Goal: Download file/media

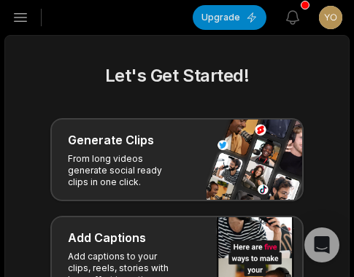
click at [26, 20] on icon "button" at bounding box center [21, 18] width 18 height 18
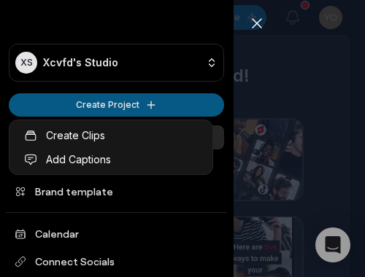
click at [78, 98] on html "XS Xcvfd's Studio Create Project Home Projects Brand template Calendar Connect …" at bounding box center [182, 138] width 365 height 277
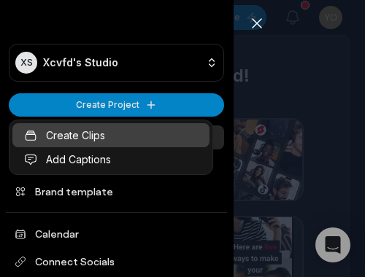
click at [77, 131] on link "Create Clips" at bounding box center [110, 135] width 197 height 24
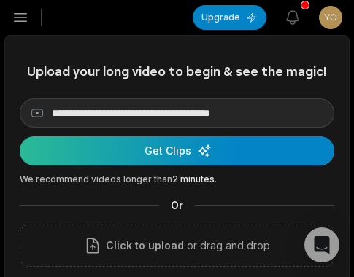
type input "**********"
click at [111, 146] on div "submit" at bounding box center [177, 150] width 314 height 29
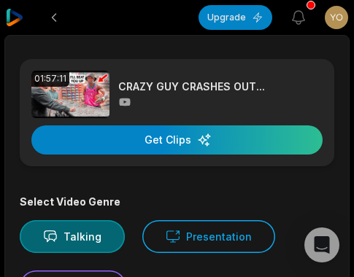
scroll to position [292, 0]
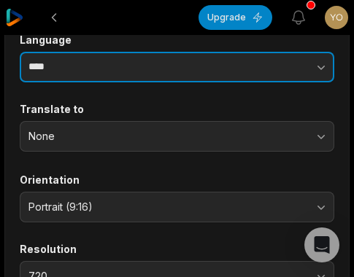
click at [182, 74] on input "****" at bounding box center [177, 67] width 314 height 31
click at [254, 63] on button "button" at bounding box center [272, 67] width 124 height 31
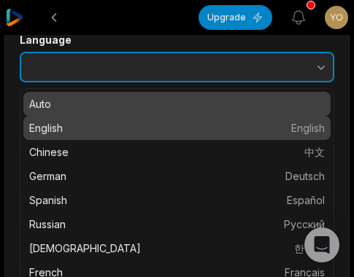
type input "*******"
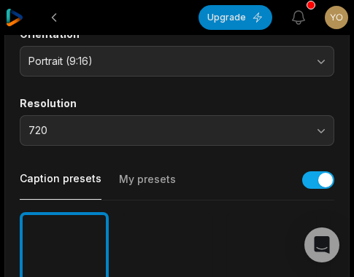
scroll to position [511, 0]
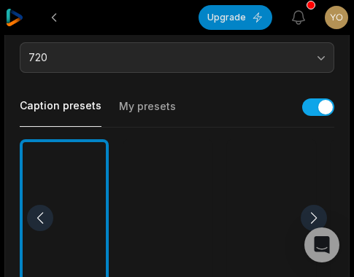
click at [256, 187] on div at bounding box center [271, 218] width 89 height 158
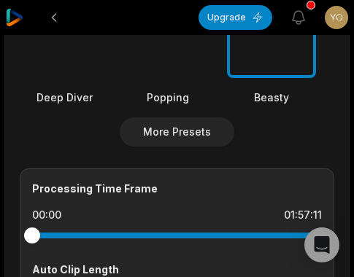
scroll to position [802, 0]
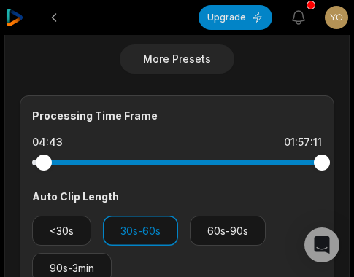
drag, startPoint x: 57, startPoint y: 164, endPoint x: 44, endPoint y: 164, distance: 13.1
click at [44, 164] on div at bounding box center [177, 163] width 290 height 6
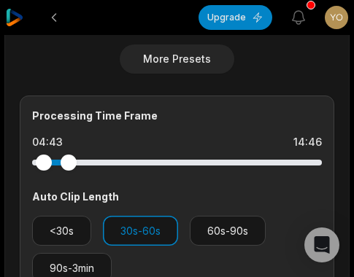
drag, startPoint x: 322, startPoint y: 166, endPoint x: 69, endPoint y: 173, distance: 254.0
click at [69, 173] on div at bounding box center [177, 163] width 290 height 26
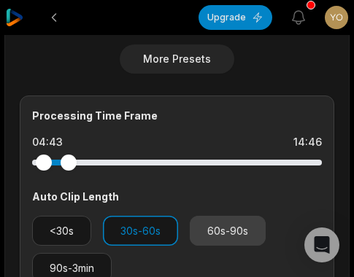
click at [231, 241] on button "60s-90s" at bounding box center [228, 231] width 76 height 30
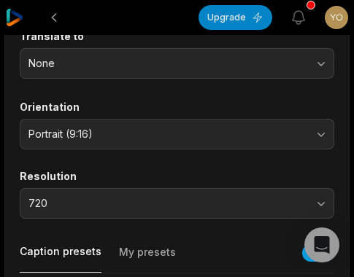
scroll to position [0, 0]
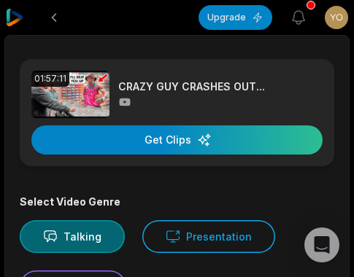
click at [206, 159] on div "01:57:11 CRAZY GUY CRASHES OUT... Get Clips" at bounding box center [177, 112] width 314 height 107
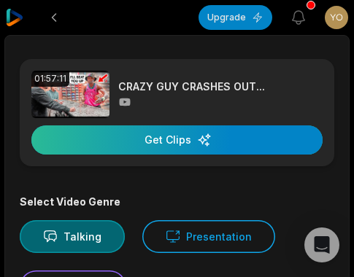
click at [208, 152] on div "button" at bounding box center [176, 139] width 291 height 29
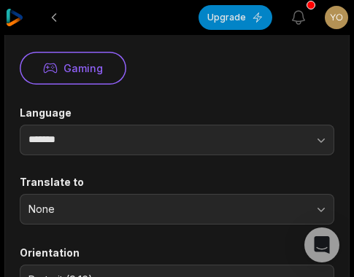
scroll to position [146, 0]
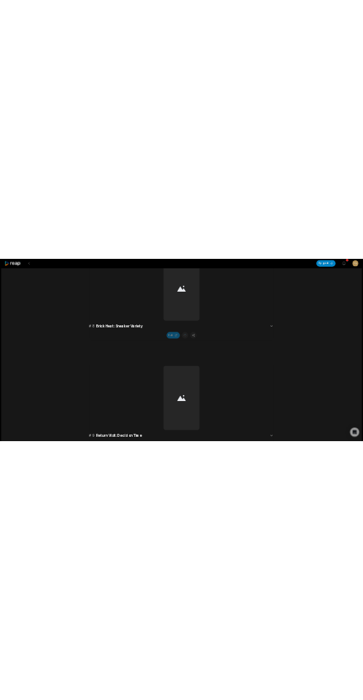
scroll to position [2671, 0]
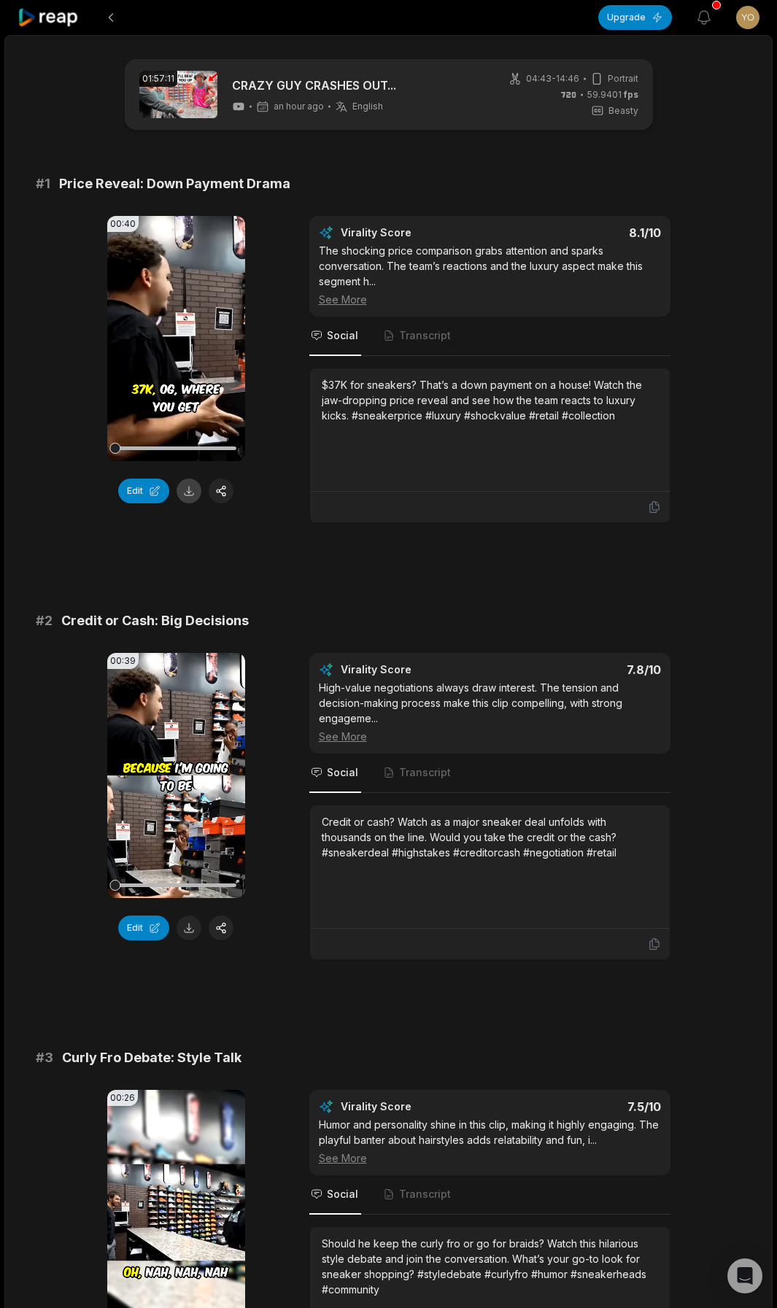
click at [187, 487] on button at bounding box center [189, 491] width 25 height 25
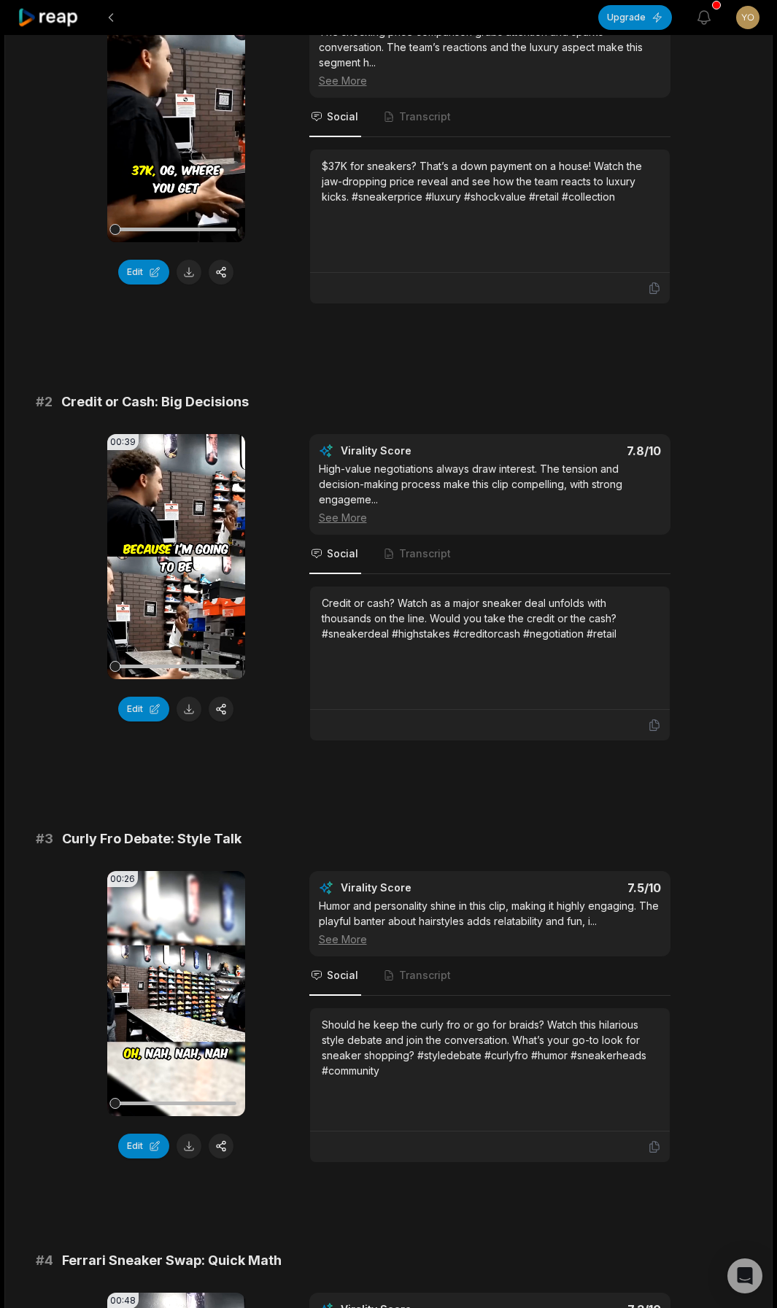
scroll to position [292, 0]
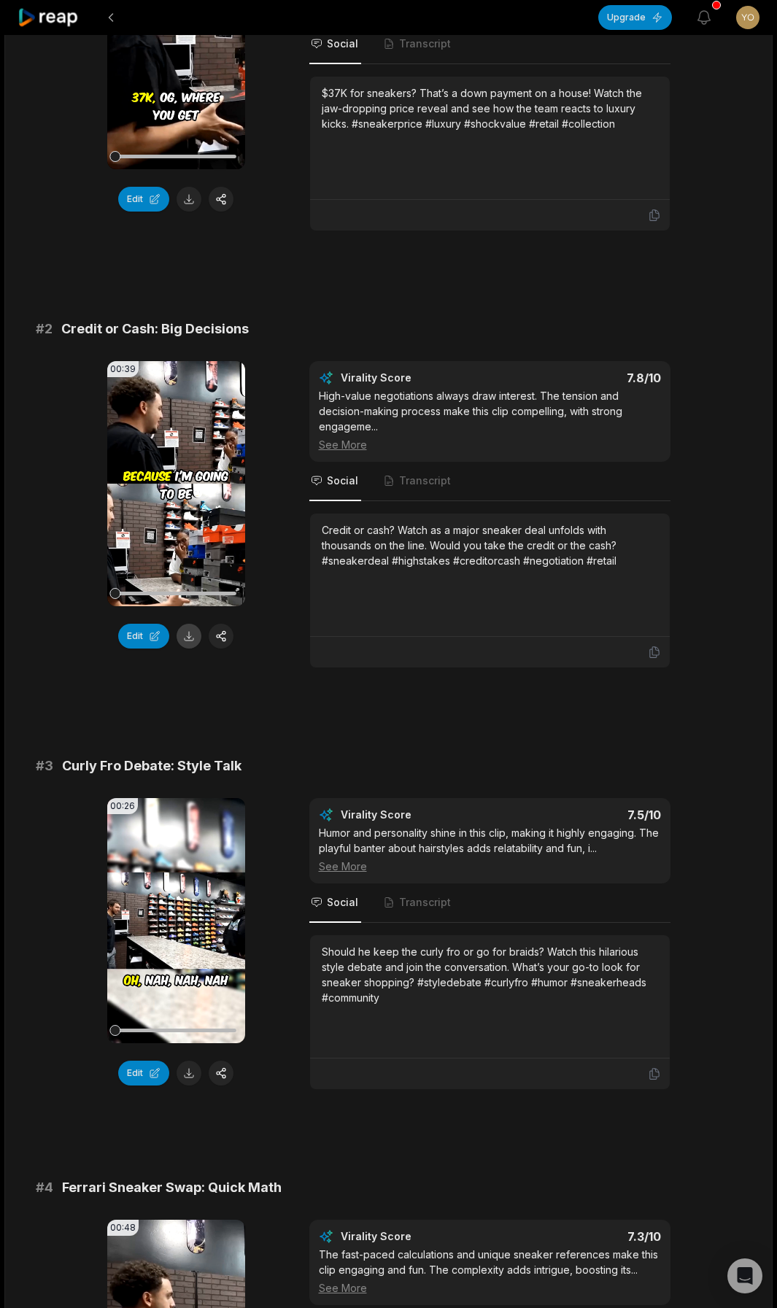
click at [183, 646] on button at bounding box center [189, 636] width 25 height 25
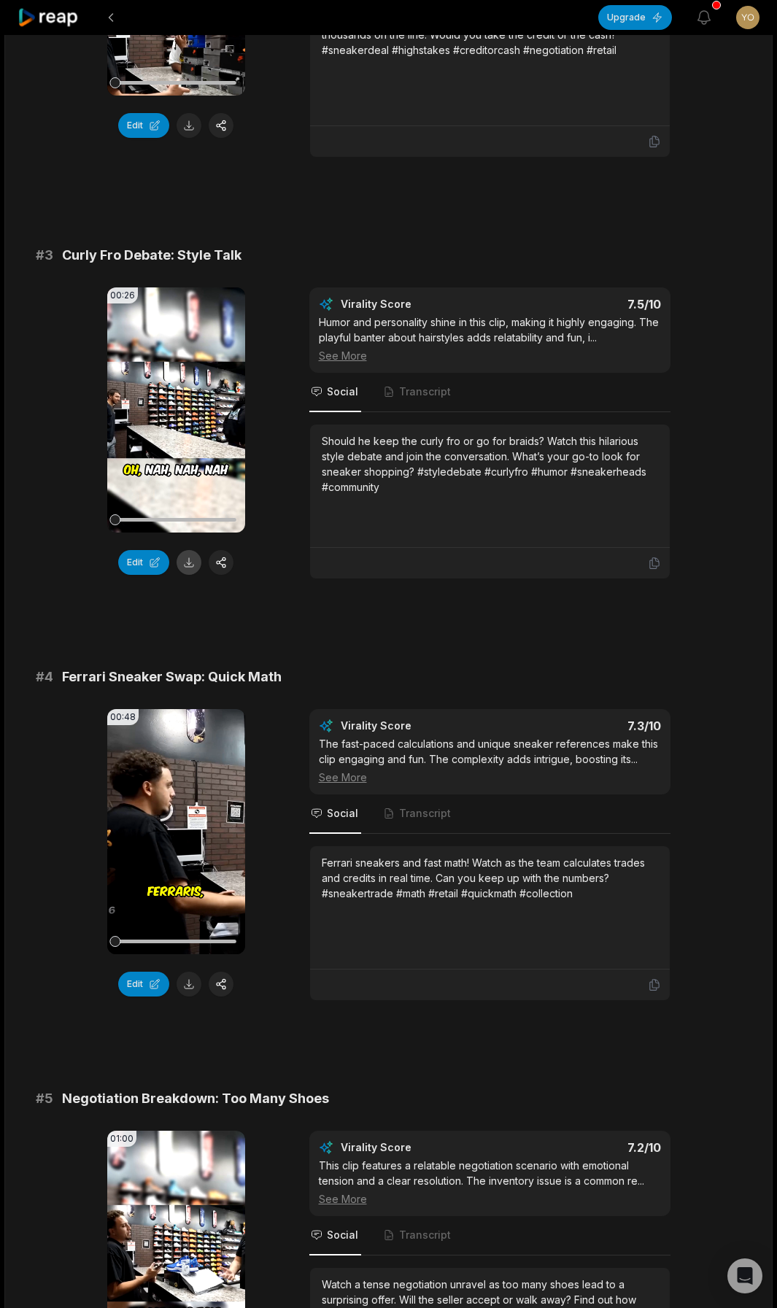
click at [186, 564] on button at bounding box center [189, 562] width 25 height 25
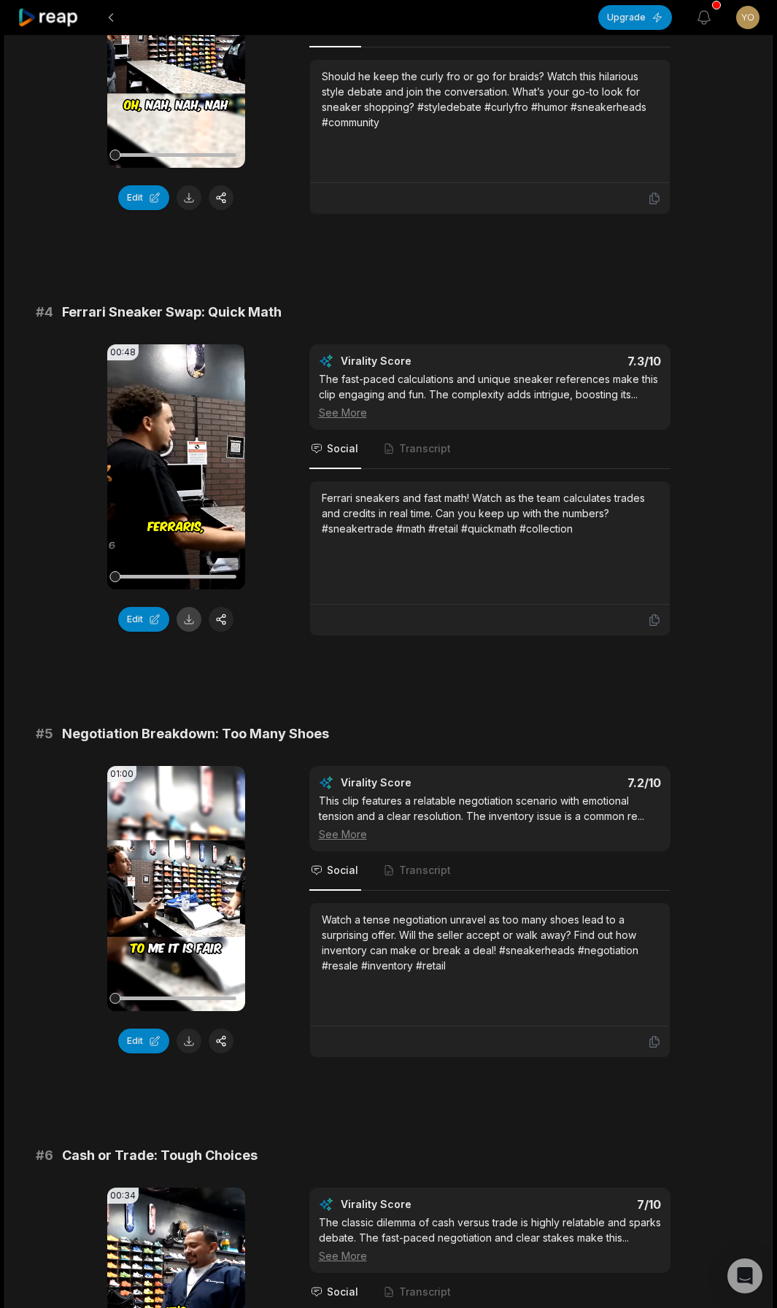
click at [188, 616] on button at bounding box center [189, 619] width 25 height 25
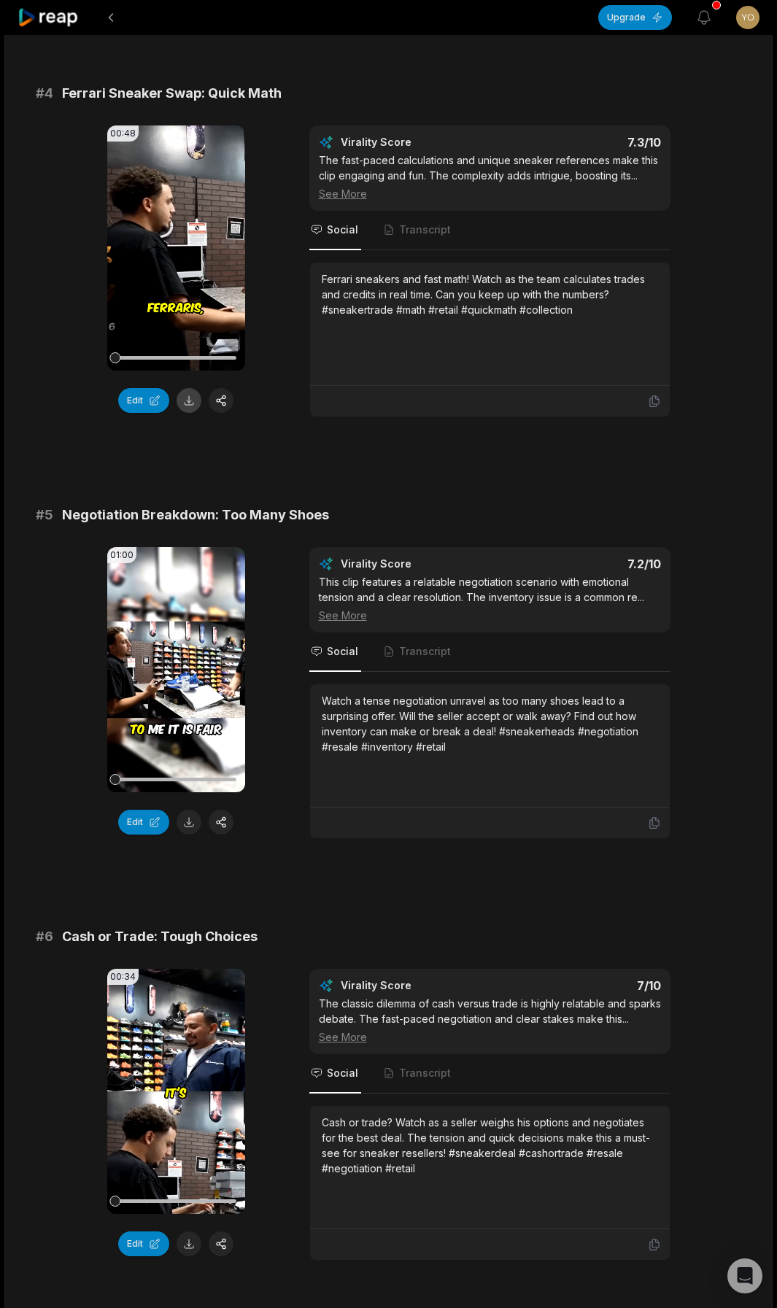
scroll to position [1459, 0]
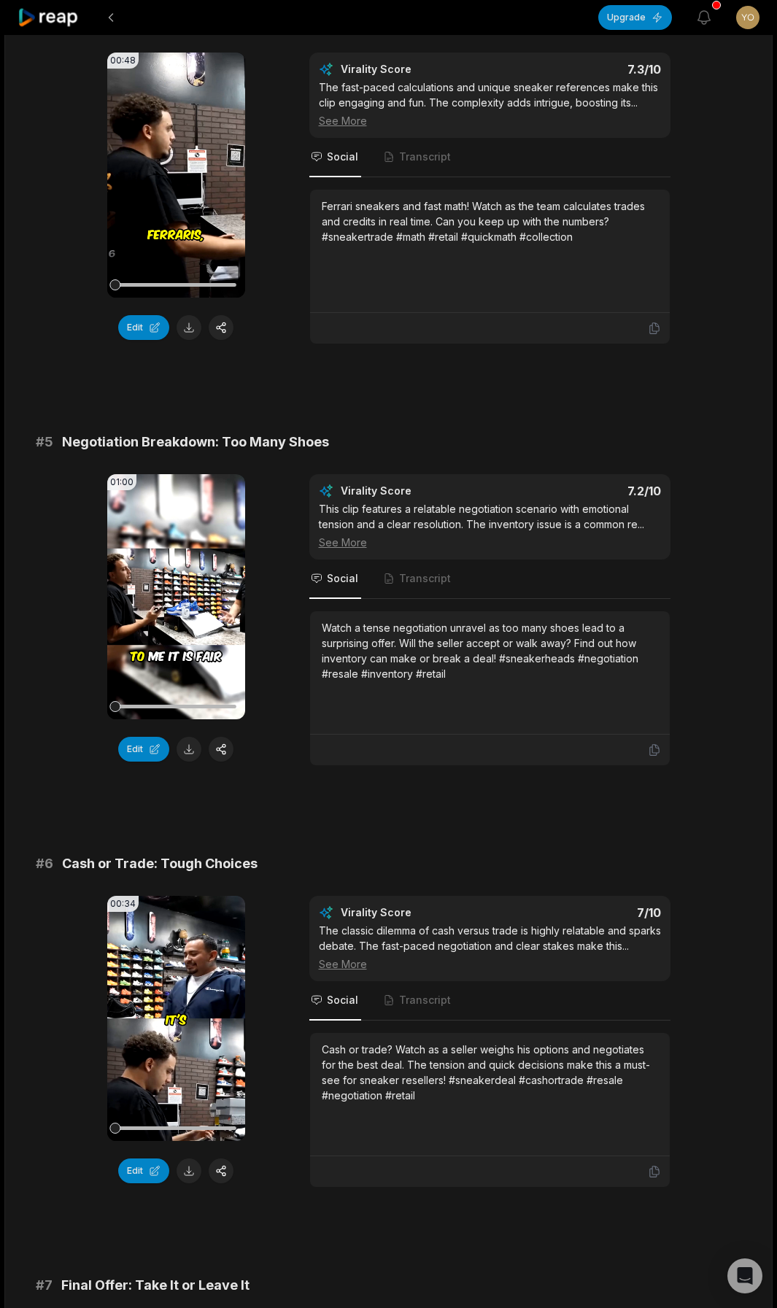
click at [195, 762] on div "01:00 Your browser does not support mp4 format. Edit" at bounding box center [176, 620] width 138 height 292
click at [196, 756] on button at bounding box center [189, 749] width 25 height 25
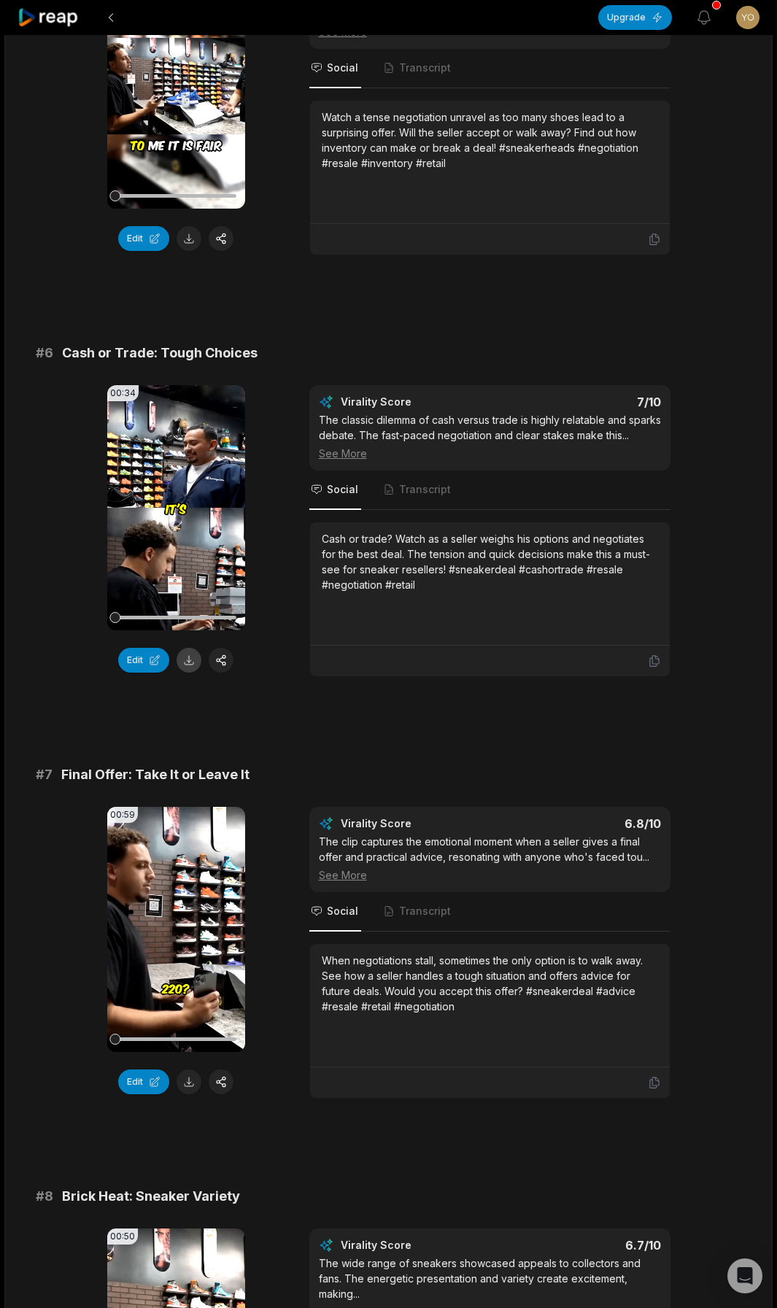
click at [191, 663] on button at bounding box center [189, 660] width 25 height 25
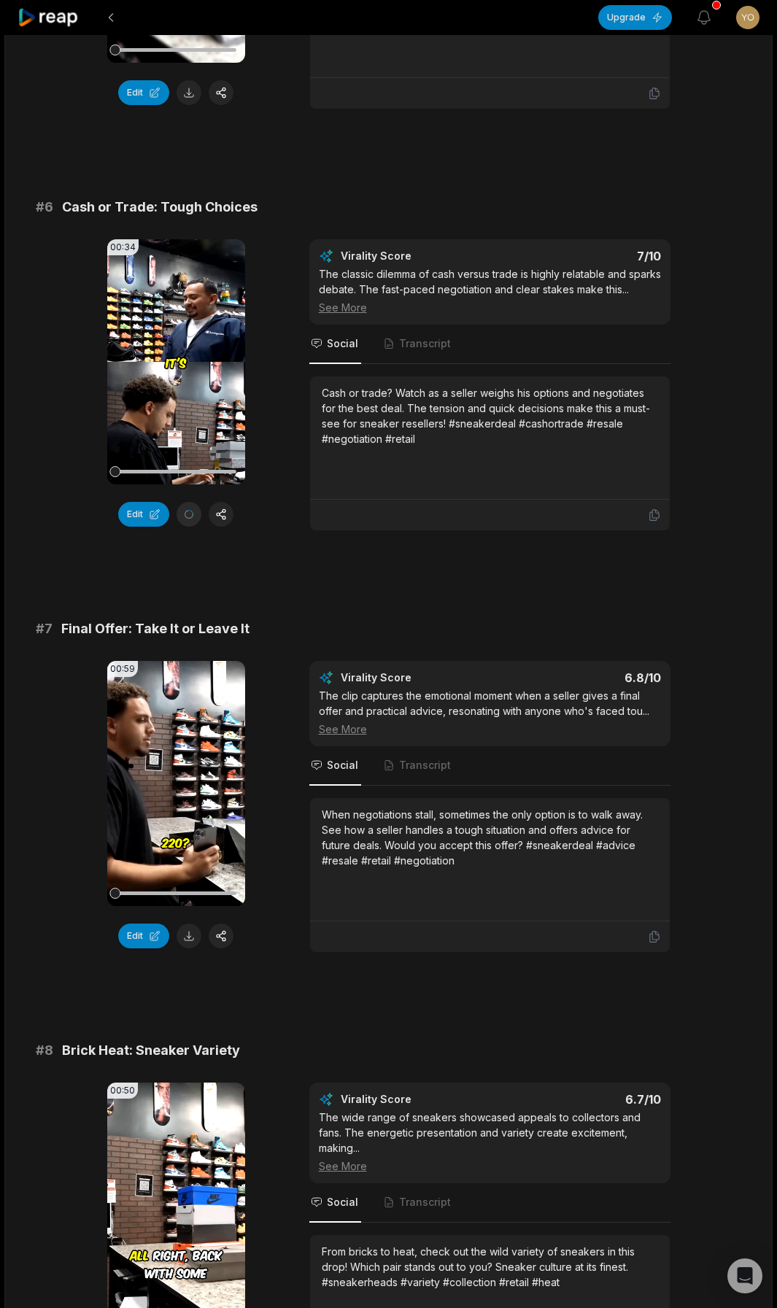
scroll to position [2261, 0]
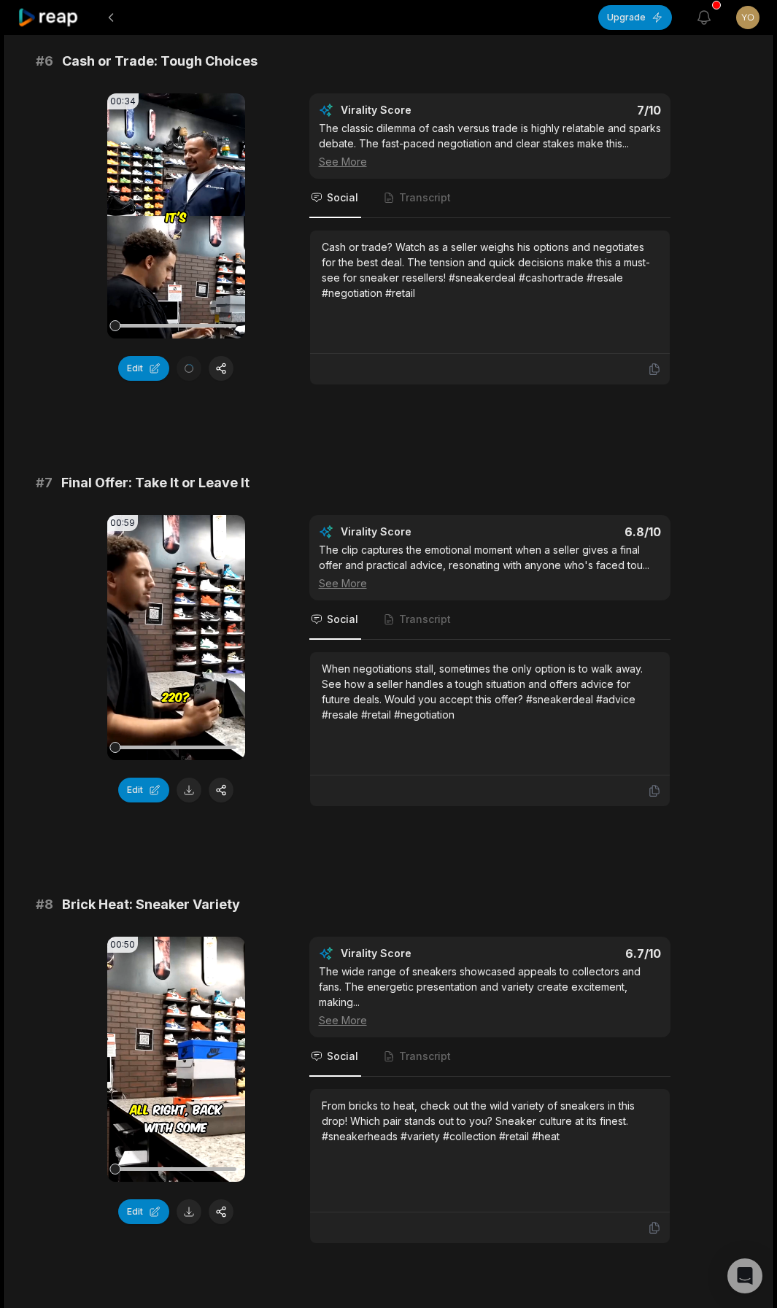
click at [190, 778] on button at bounding box center [189, 790] width 25 height 25
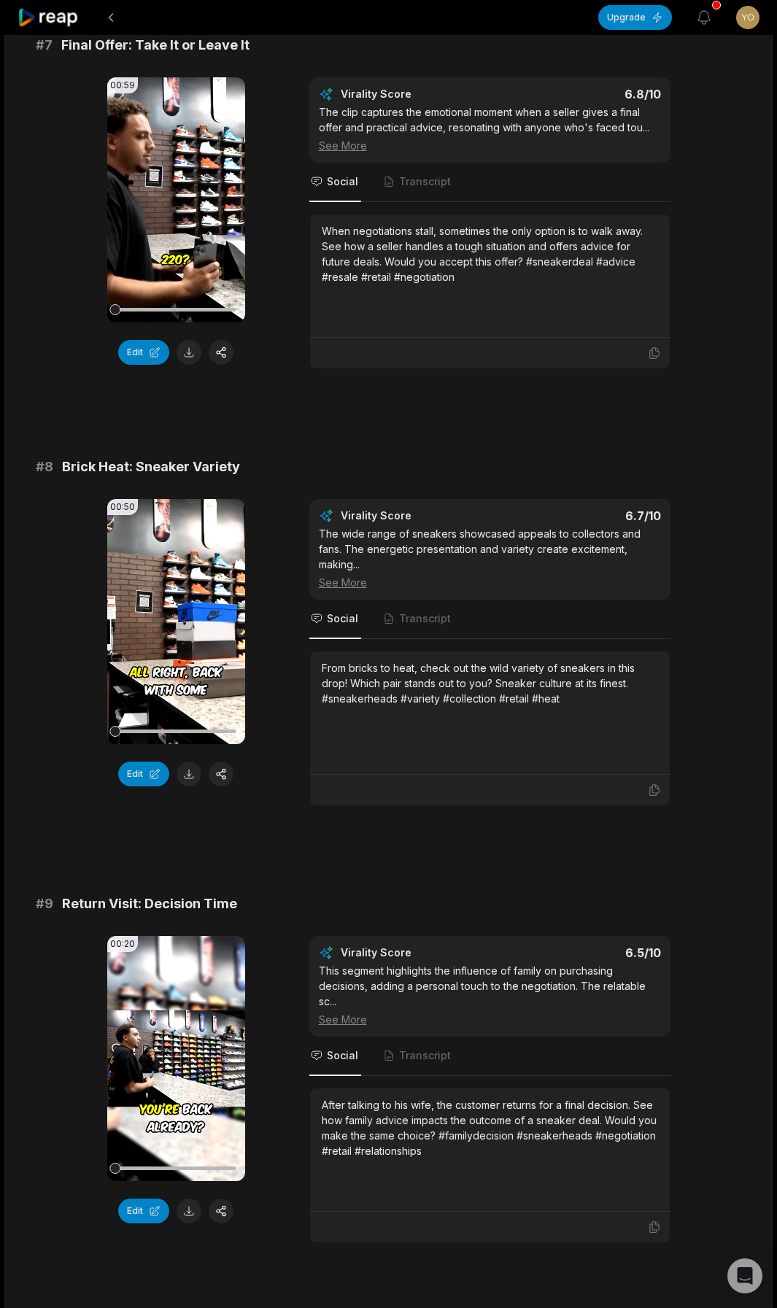
scroll to position [2918, 0]
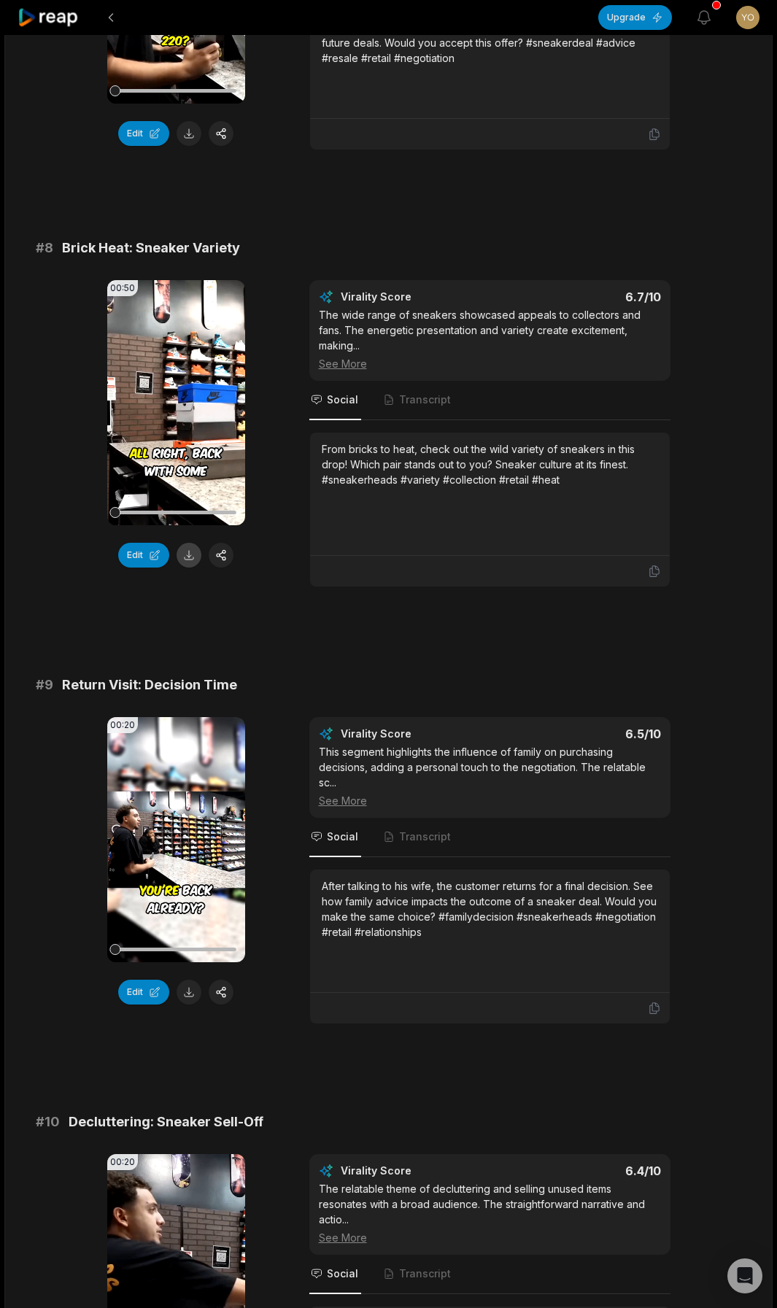
click at [187, 568] on button at bounding box center [189, 555] width 25 height 25
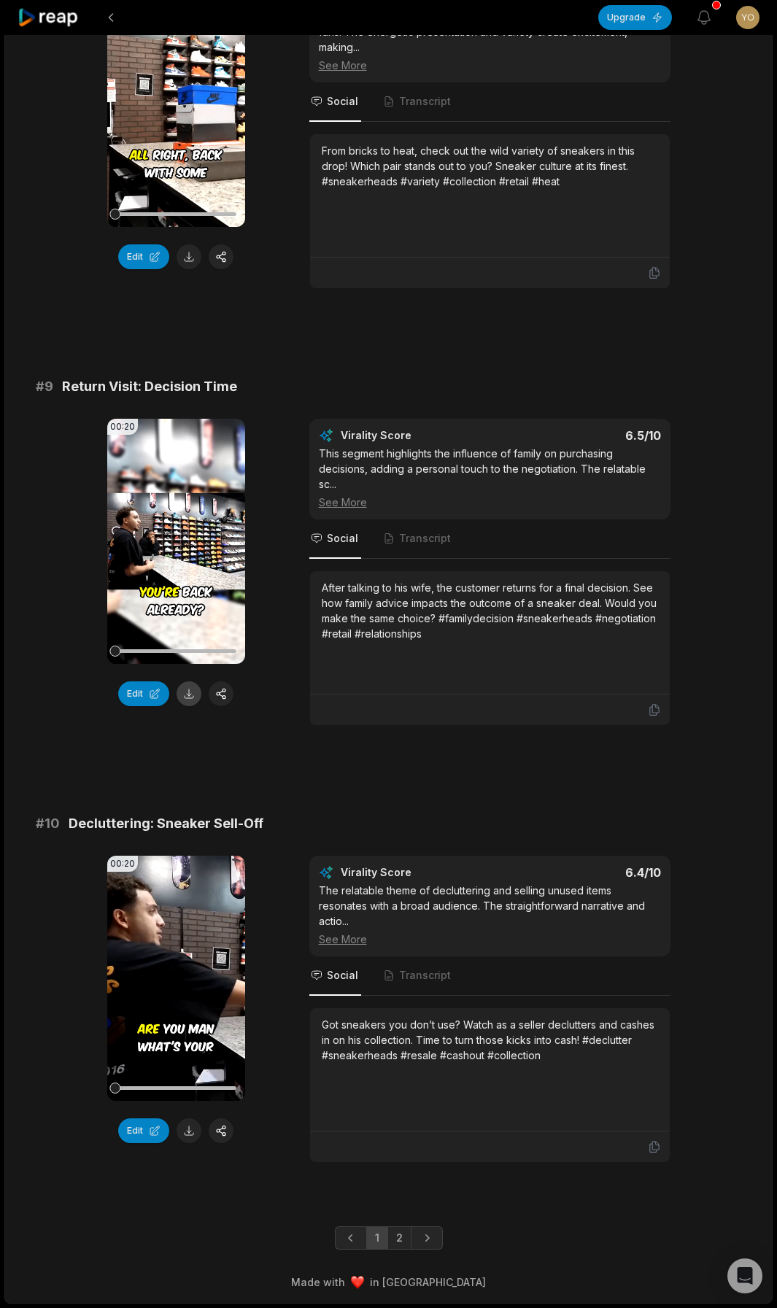
click at [190, 689] on button at bounding box center [189, 693] width 25 height 25
click at [189, 1131] on button at bounding box center [189, 1130] width 25 height 25
click at [403, 1234] on link "2" at bounding box center [399, 1237] width 24 height 23
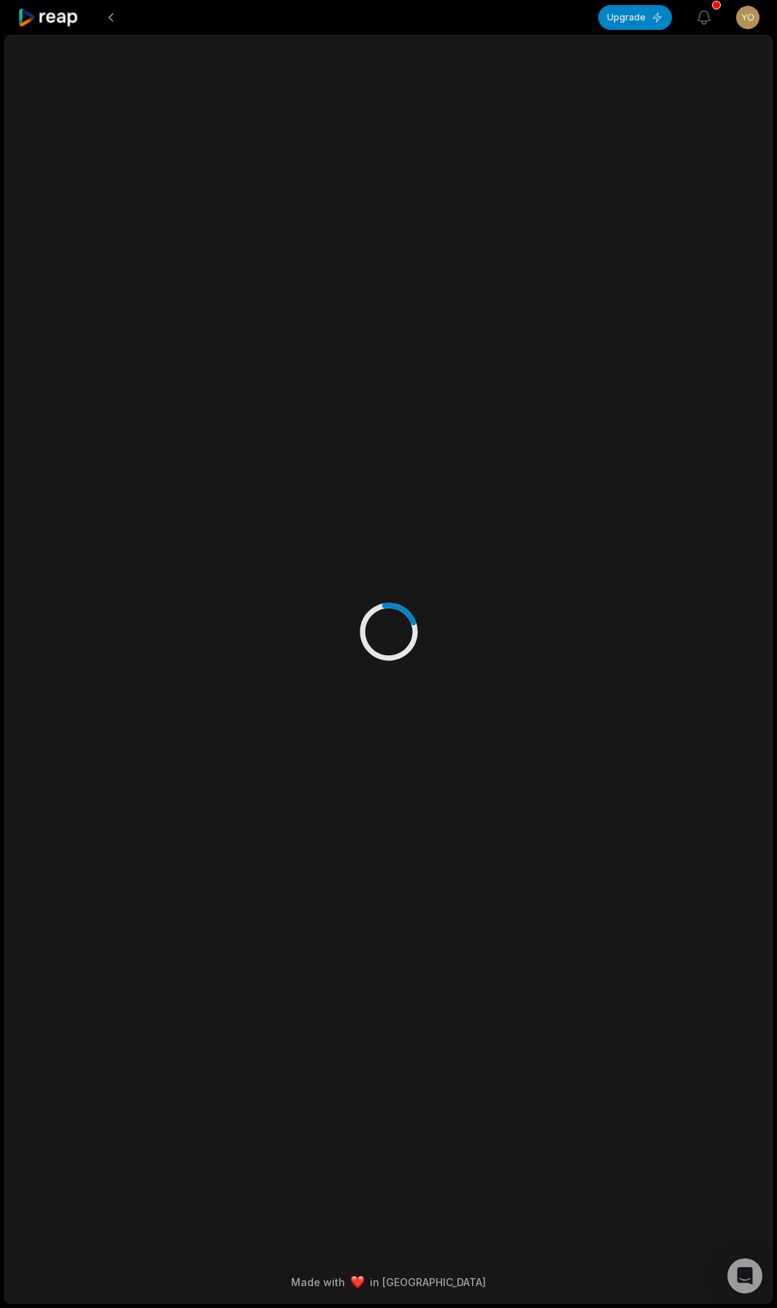
scroll to position [0, 0]
